Goal: Complete application form

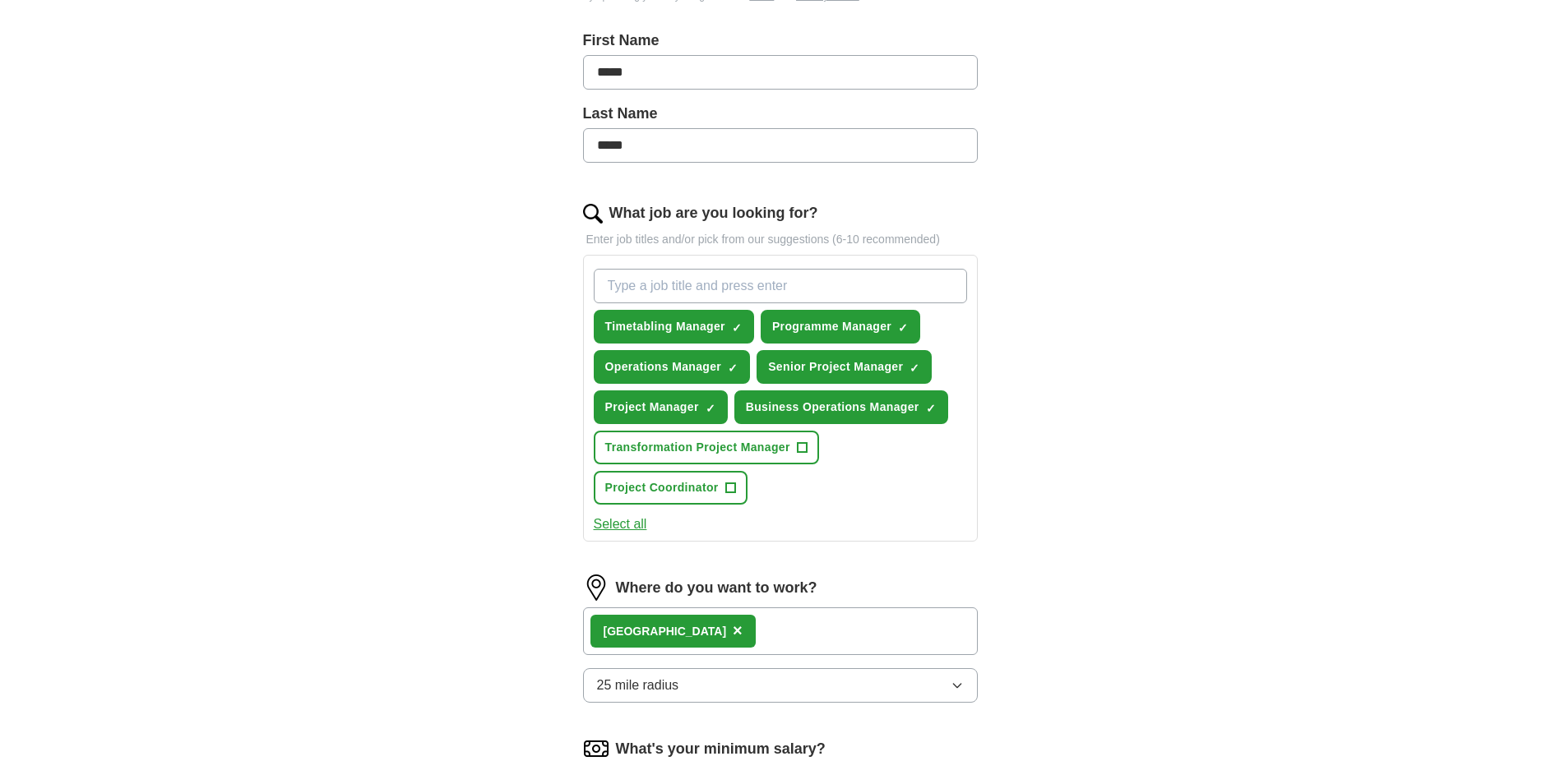
scroll to position [396, 0]
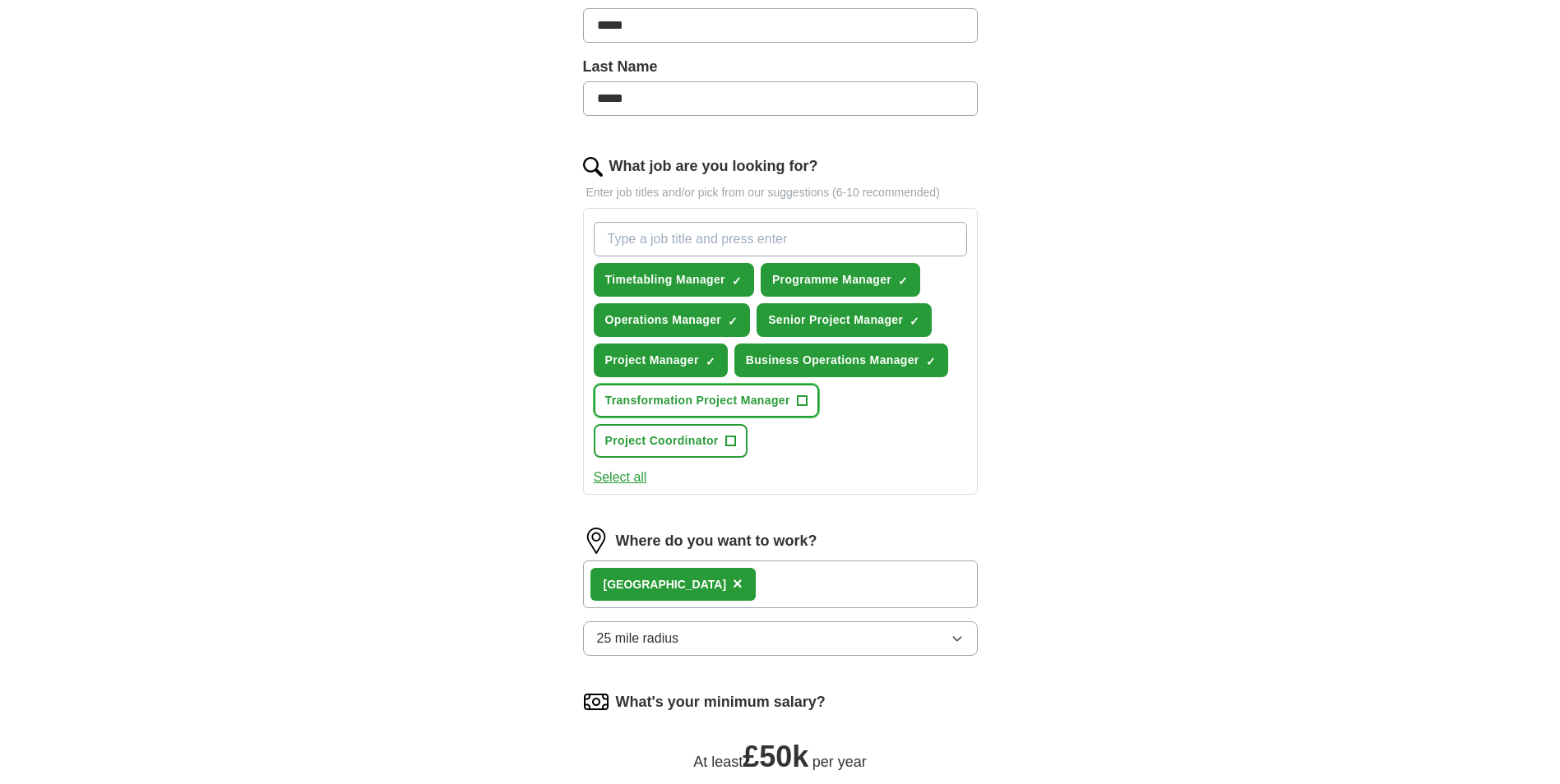
click at [803, 398] on span "+" at bounding box center [801, 400] width 10 height 13
click at [731, 439] on span "+" at bounding box center [730, 441] width 10 height 13
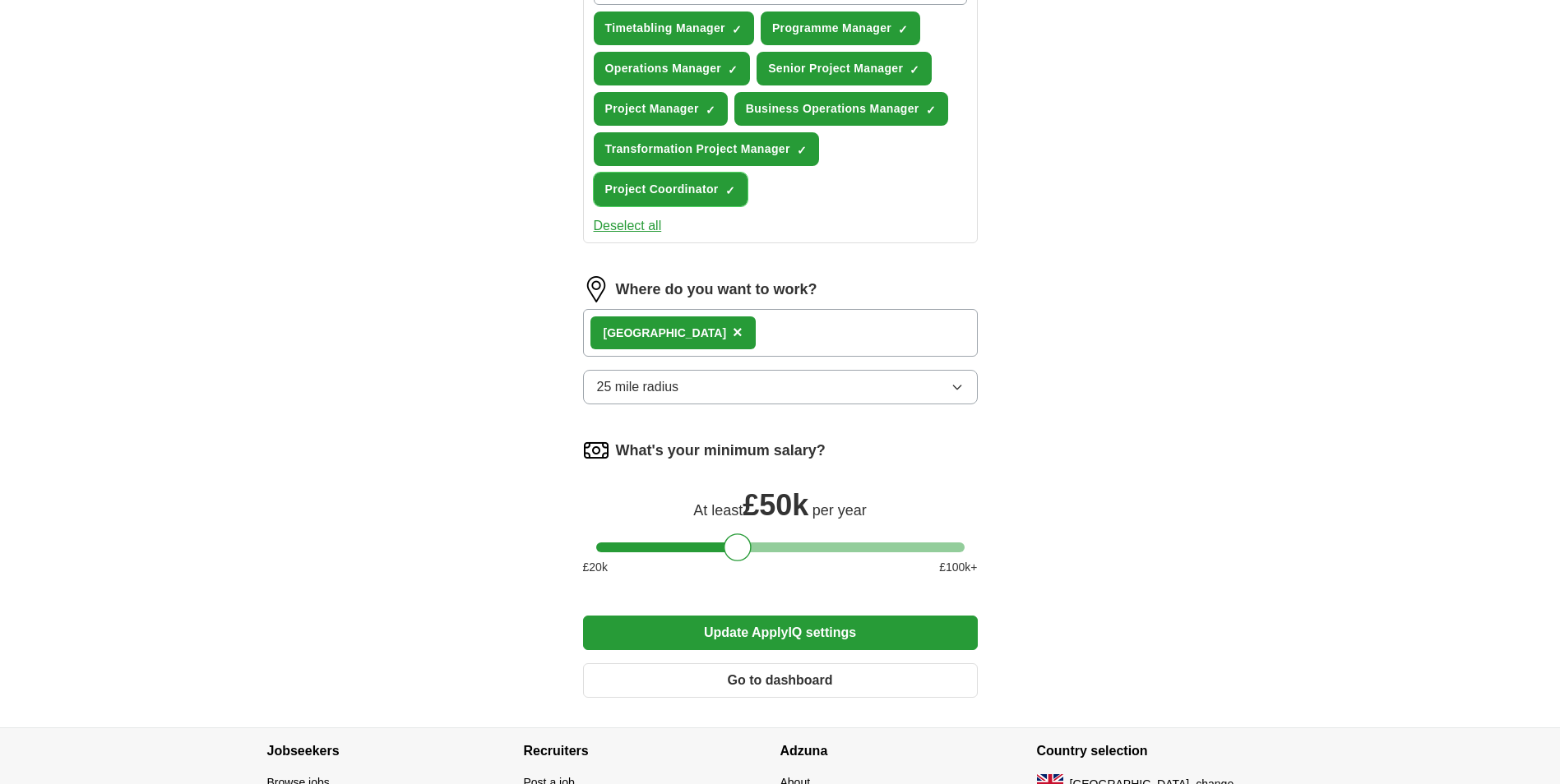
scroll to position [775, 0]
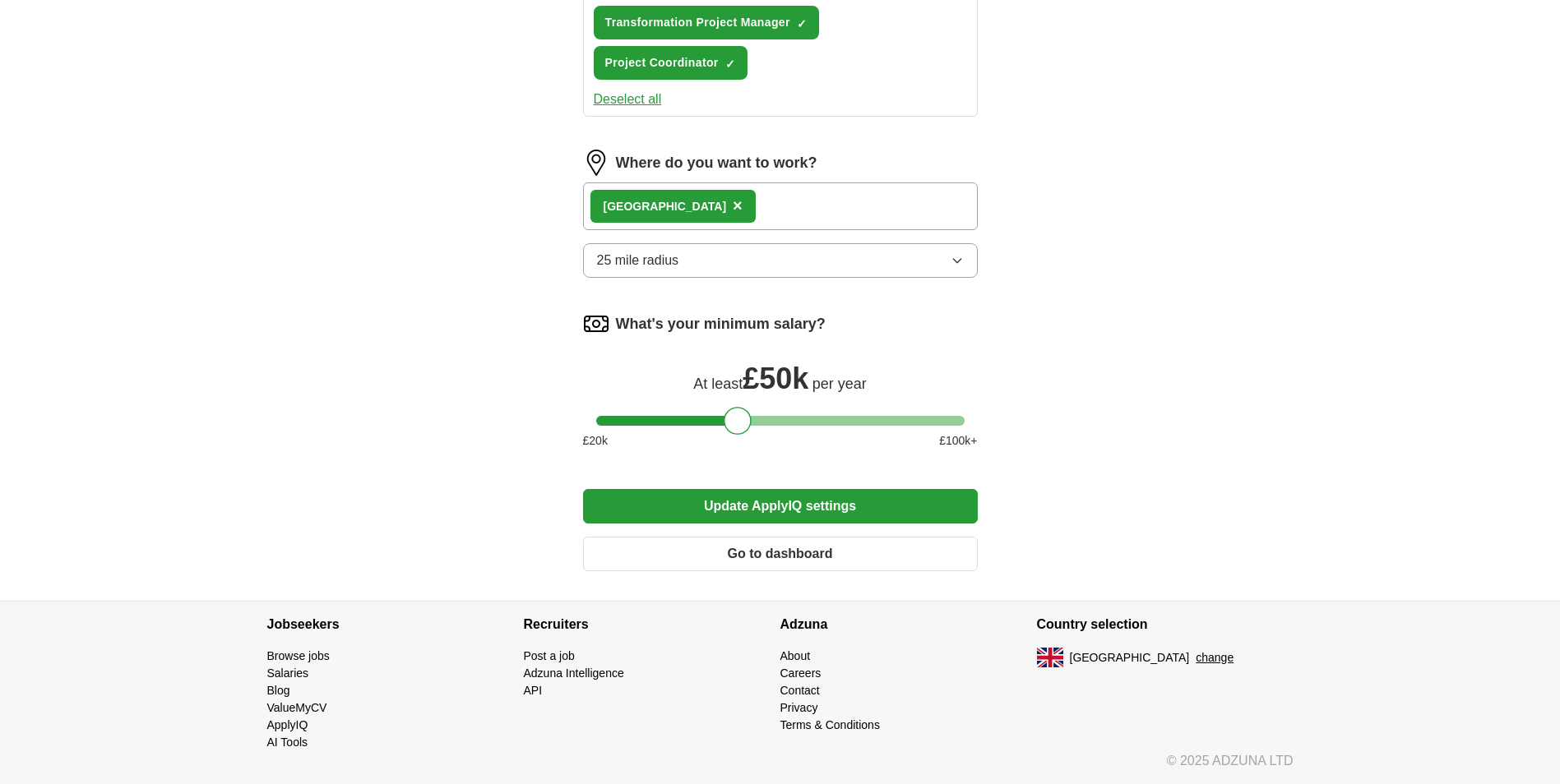
click at [810, 505] on button "Update ApplyIQ settings" at bounding box center [780, 505] width 395 height 35
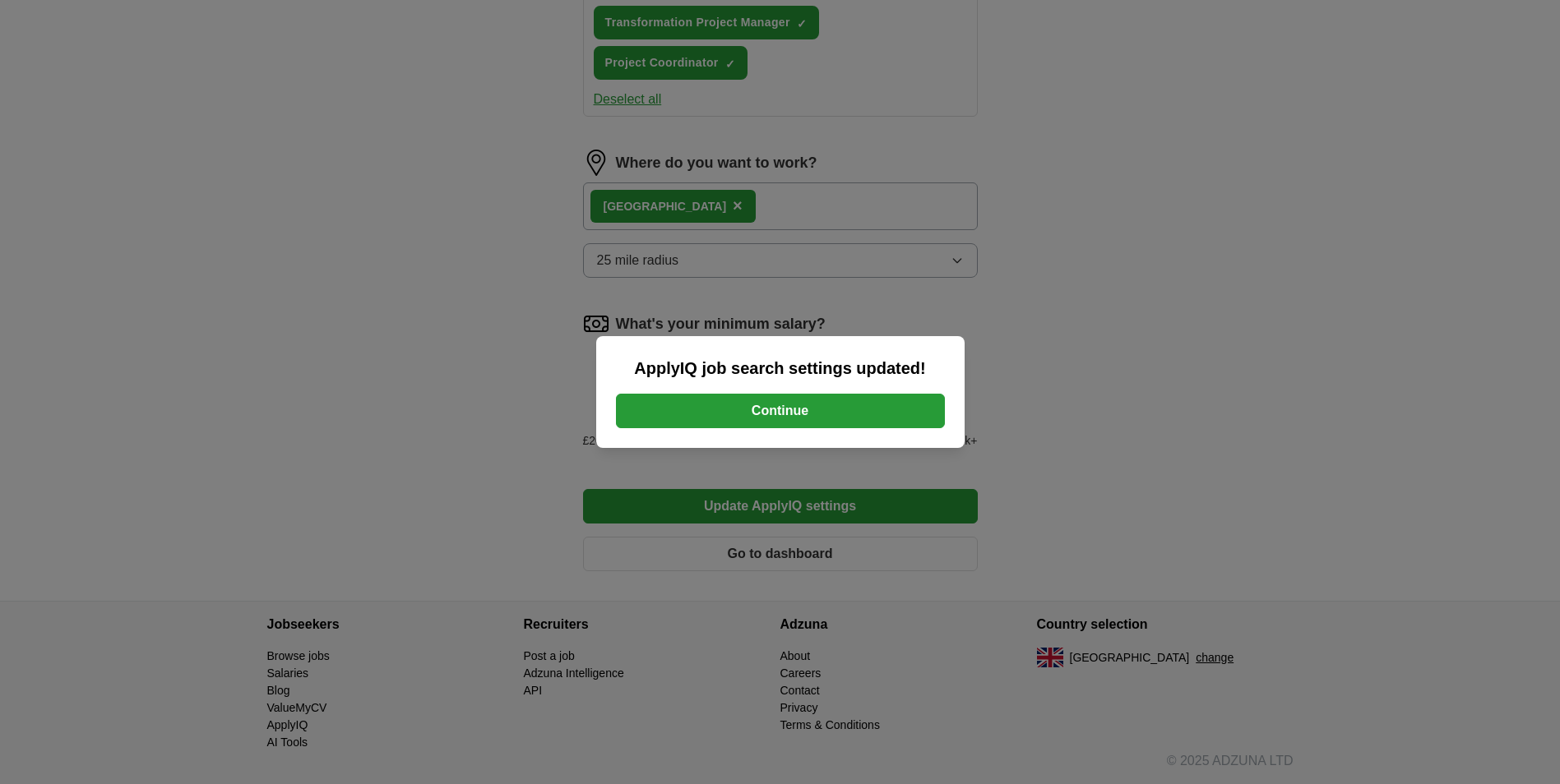
click at [893, 408] on button "Continue" at bounding box center [780, 410] width 328 height 35
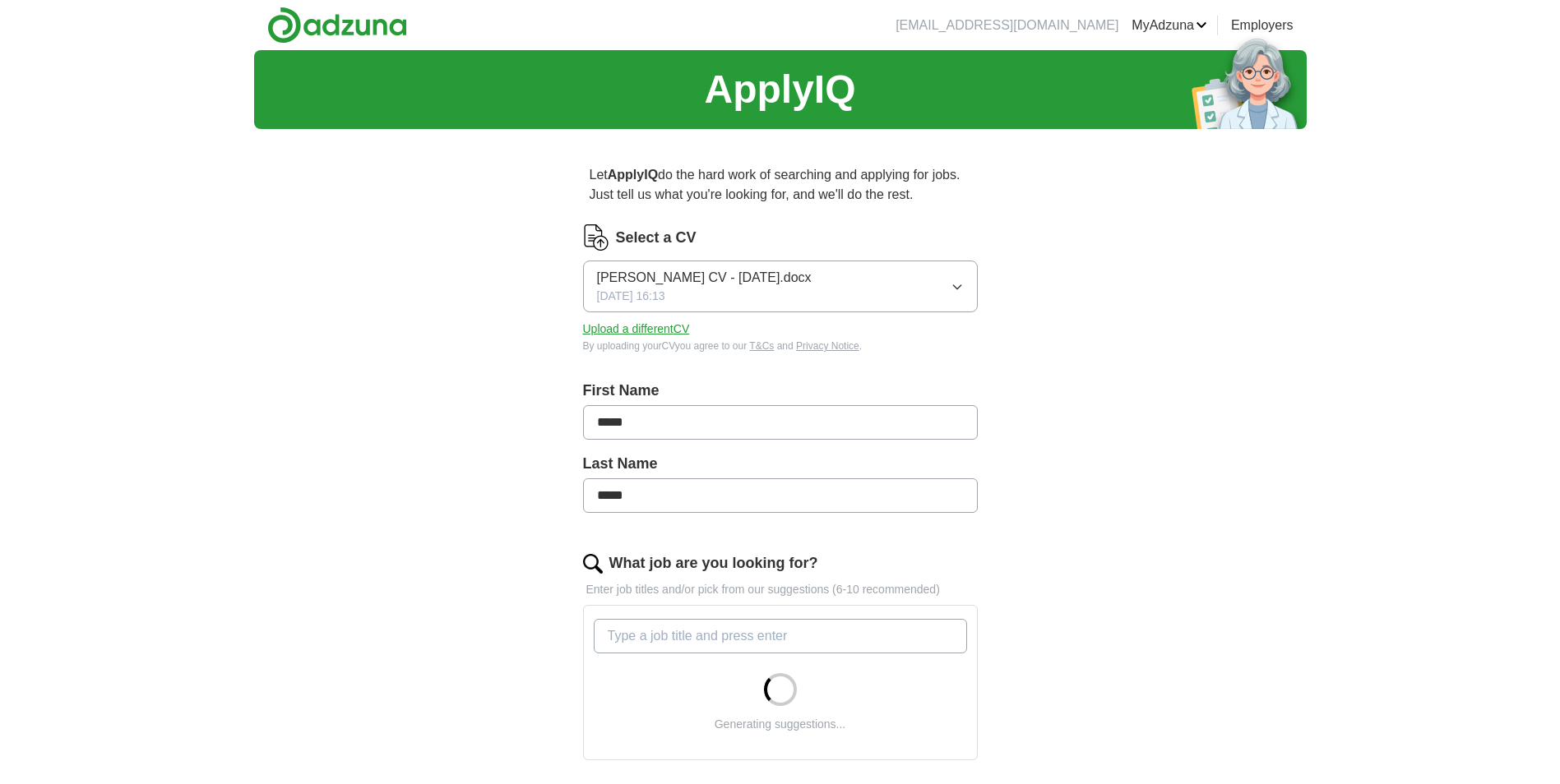
click at [684, 333] on button "Upload a different CV" at bounding box center [636, 328] width 107 height 17
click at [747, 291] on div "Fabio CV - July 2025.docx 17/09/2025, 16:13" at bounding box center [703, 286] width 215 height 37
